Goal: Information Seeking & Learning: Learn about a topic

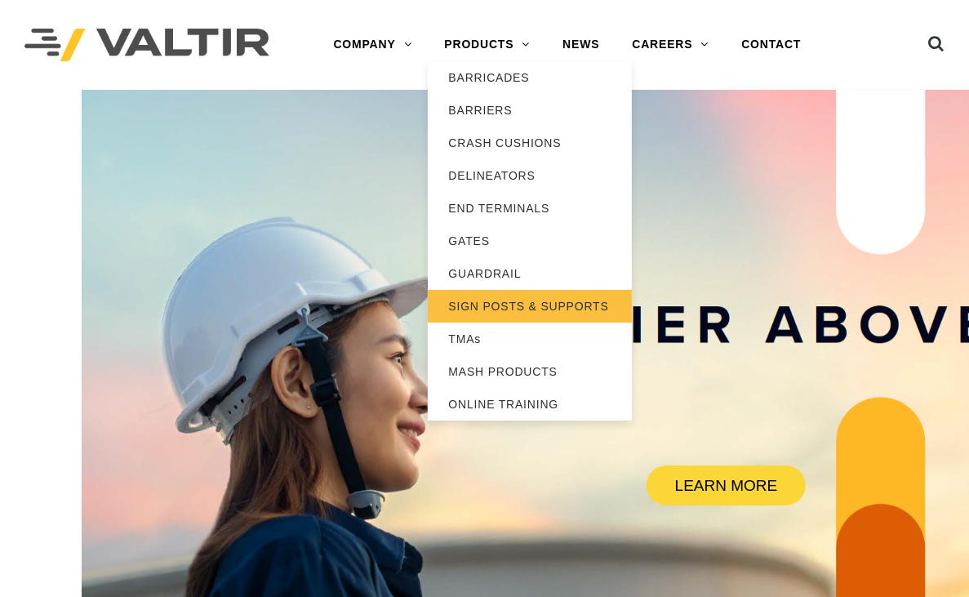
click at [502, 303] on link "SIGN POSTS & SUPPORTS" at bounding box center [530, 306] width 204 height 33
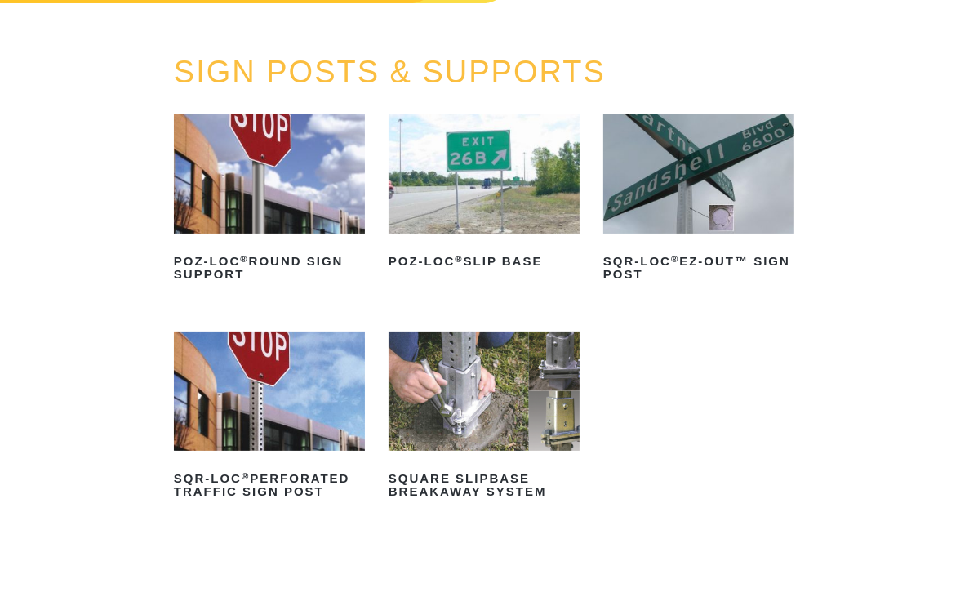
scroll to position [160, 0]
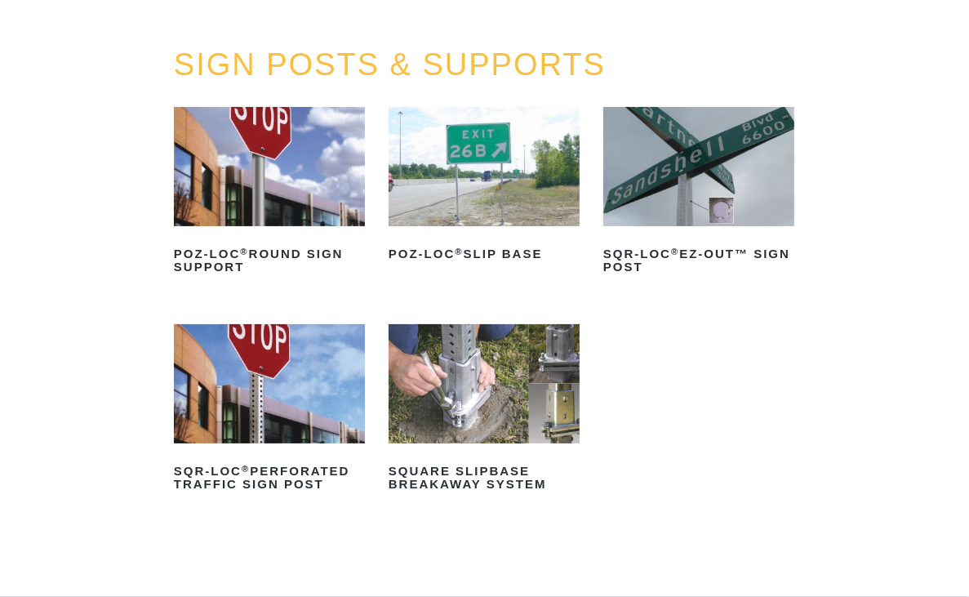
click at [242, 157] on img at bounding box center [269, 166] width 191 height 119
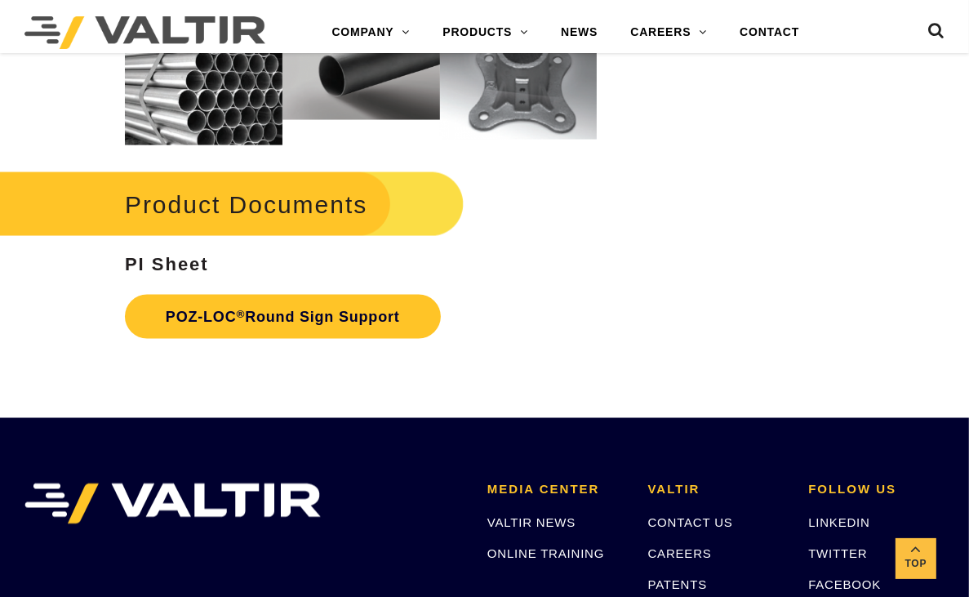
scroll to position [2054, 0]
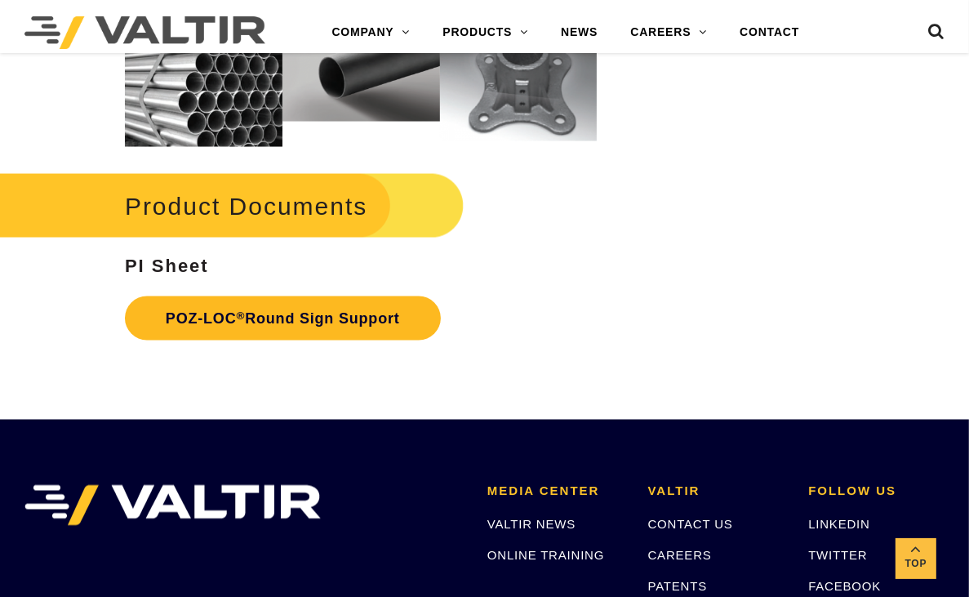
click at [251, 320] on link "POZ-LOC ® Round Sign Support" at bounding box center [283, 318] width 316 height 44
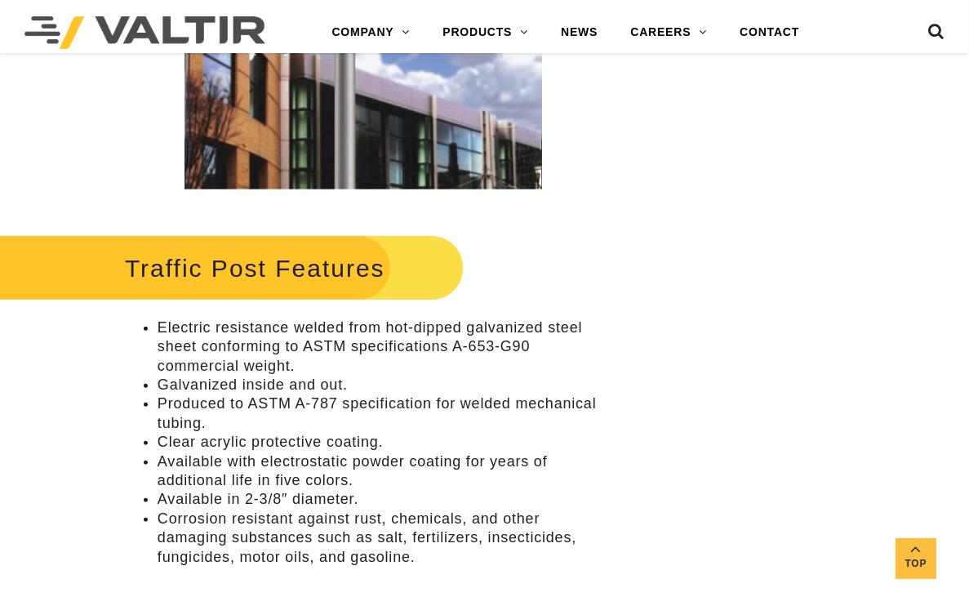
scroll to position [0, 0]
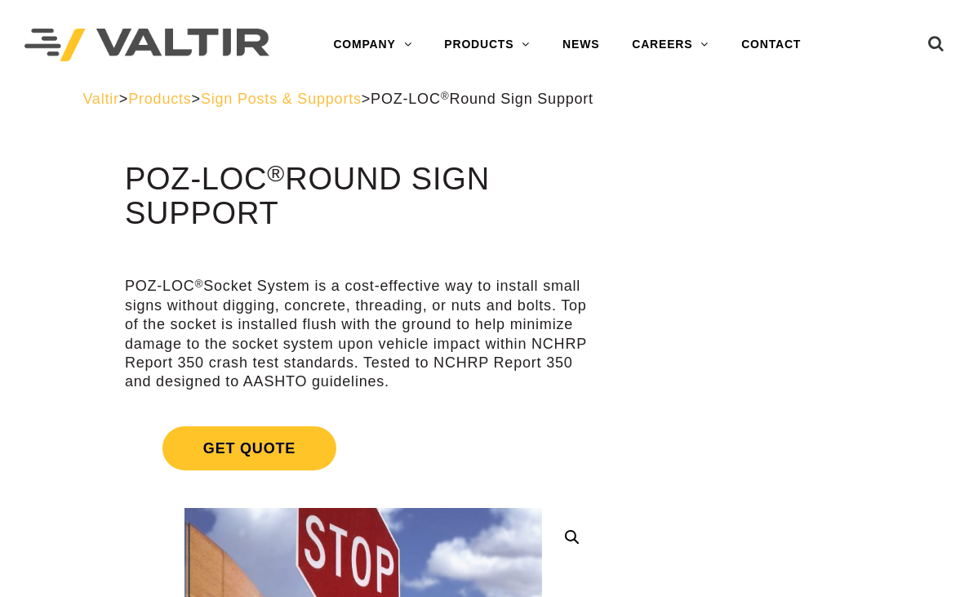
click at [343, 103] on span "Sign Posts & Supports" at bounding box center [281, 99] width 161 height 16
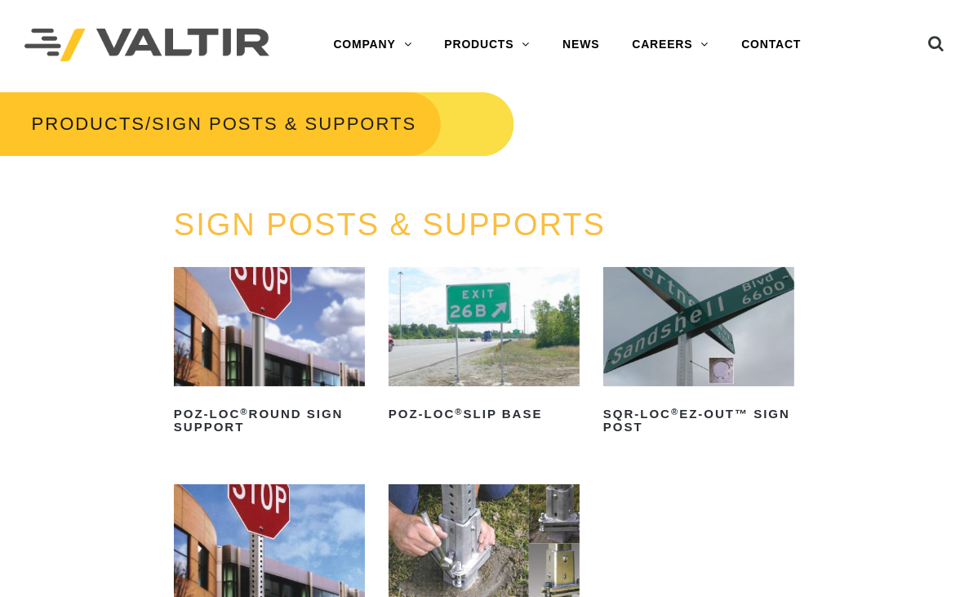
click at [483, 345] on img at bounding box center [484, 326] width 191 height 119
click at [705, 347] on img at bounding box center [698, 326] width 191 height 119
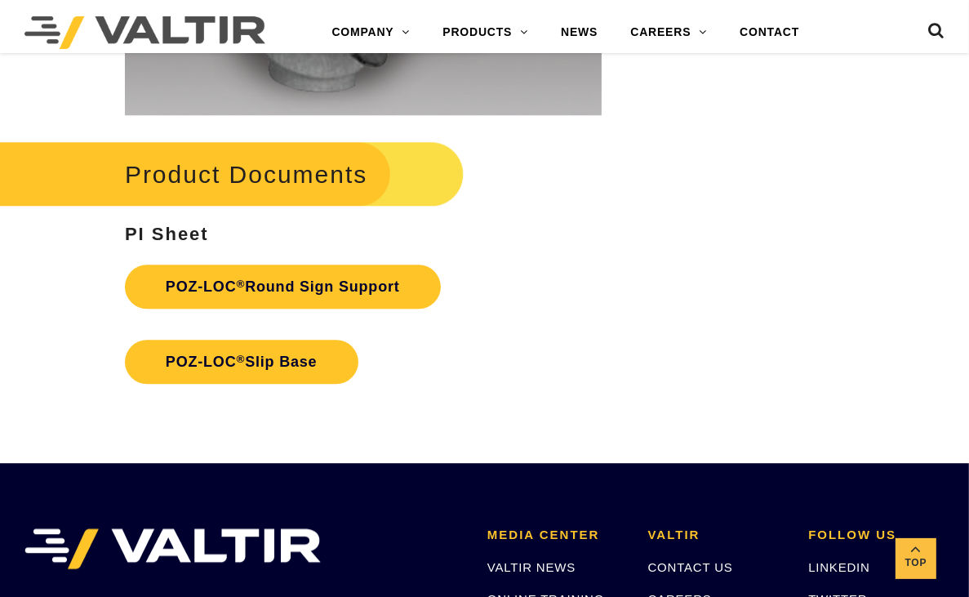
scroll to position [3313, 0]
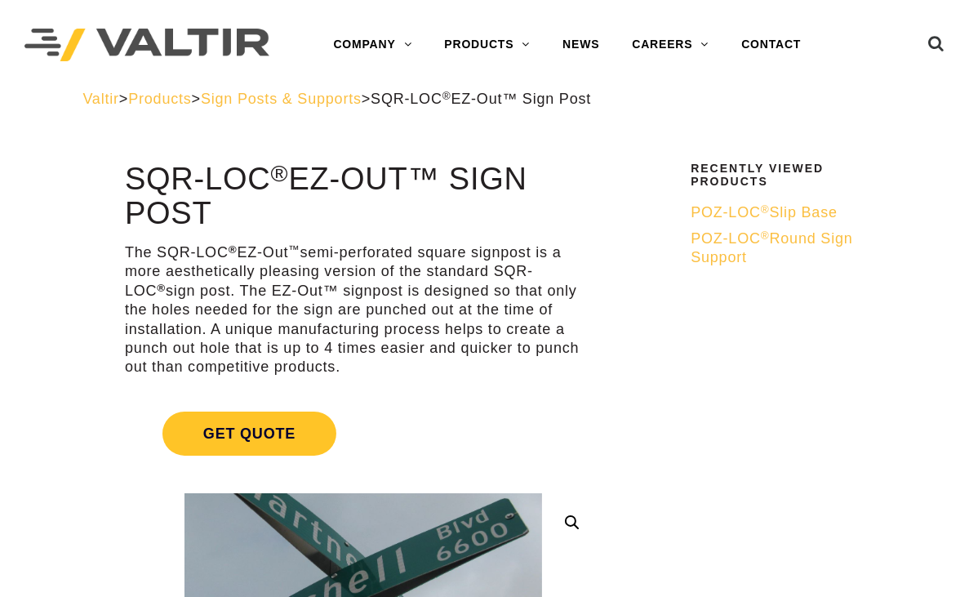
click at [287, 96] on span "Sign Posts & Supports" at bounding box center [281, 99] width 161 height 16
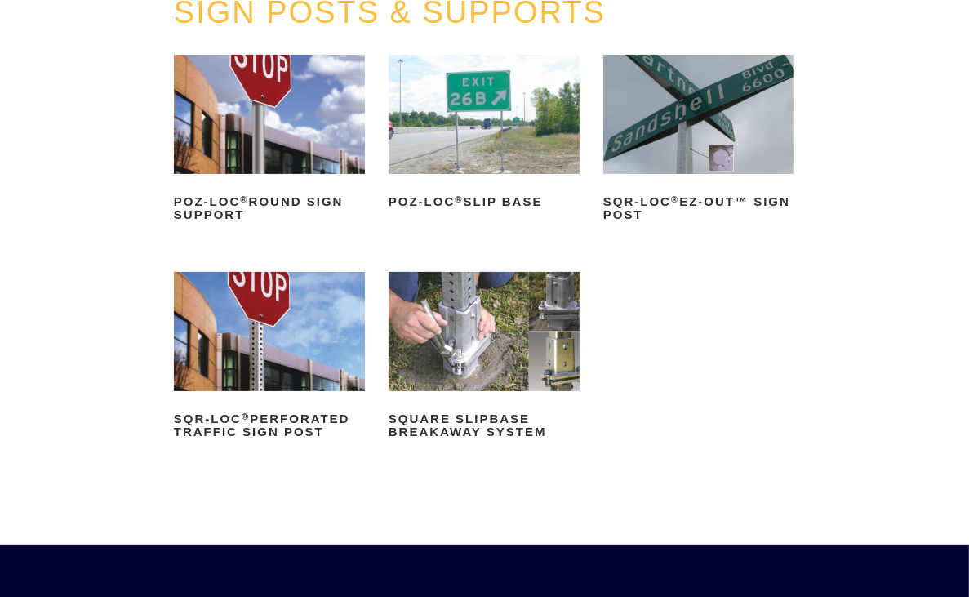
scroll to position [238, 0]
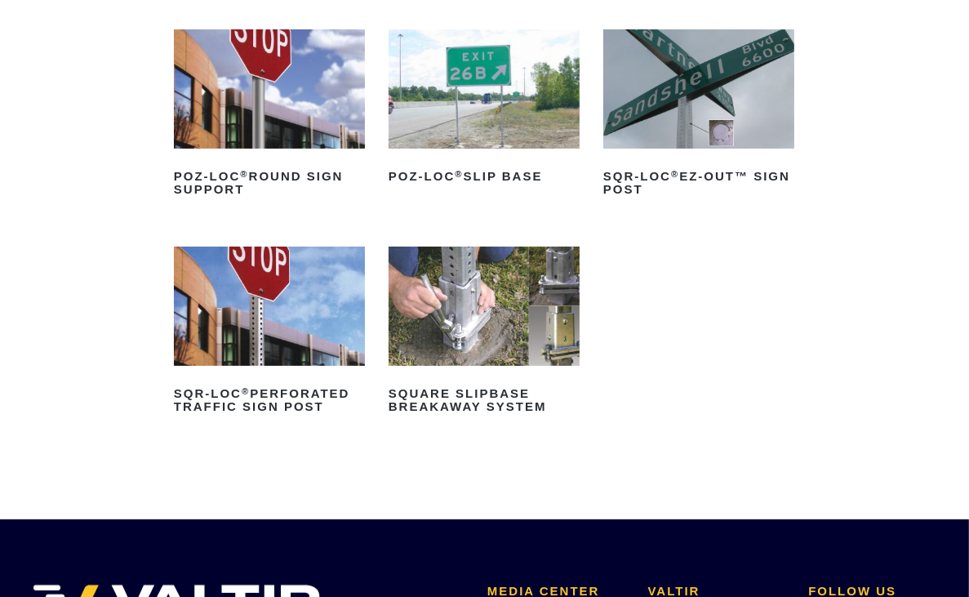
click at [274, 332] on img at bounding box center [269, 306] width 191 height 119
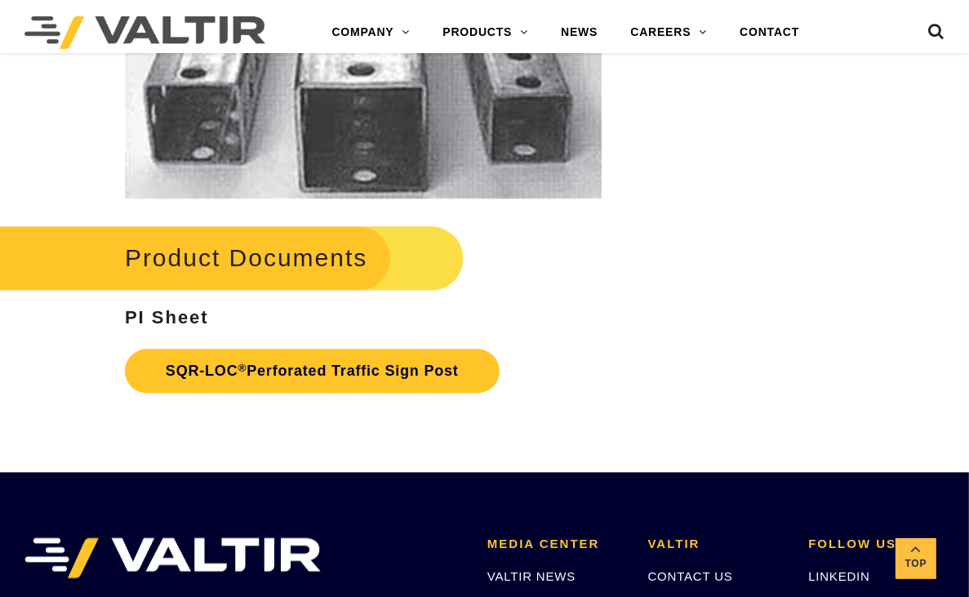
scroll to position [2725, 0]
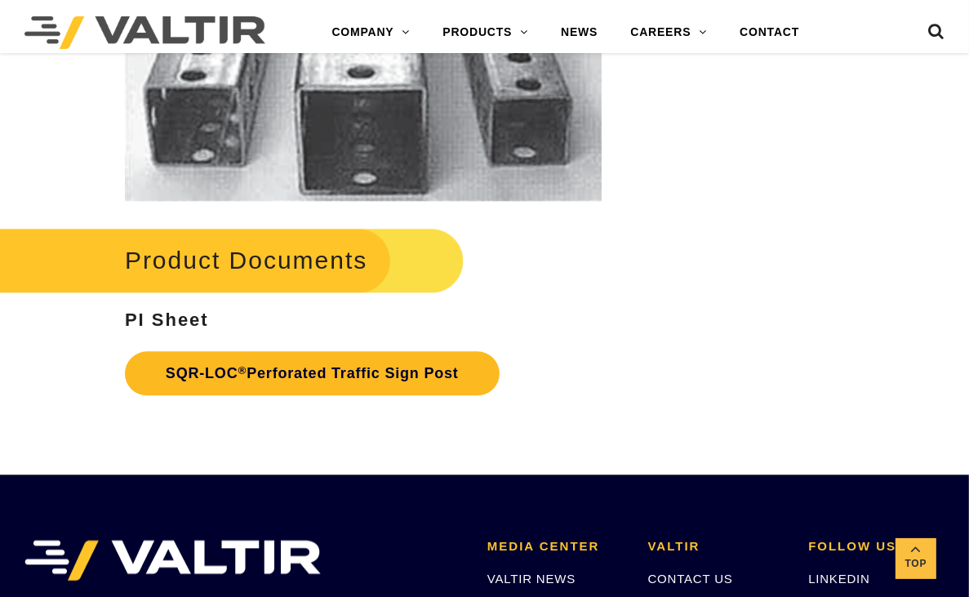
click at [351, 368] on link "SQR-LOC ® Perforated Traffic Sign Post" at bounding box center [312, 373] width 375 height 44
